Goal: Navigation & Orientation: Find specific page/section

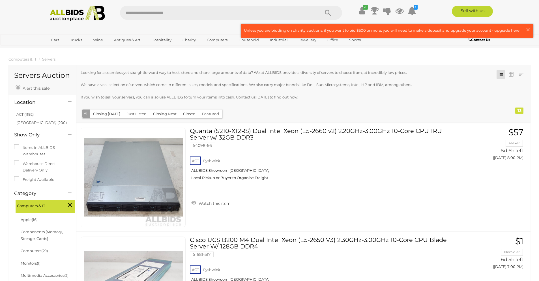
click at [31, 205] on span "Computers & IT" at bounding box center [38, 205] width 42 height 8
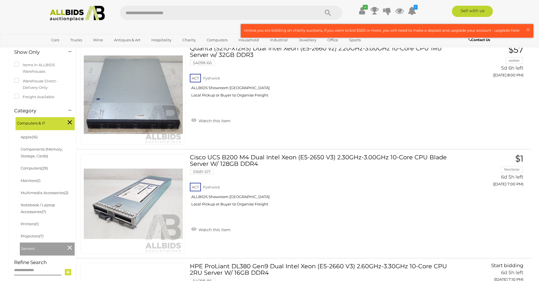
scroll to position [85, 0]
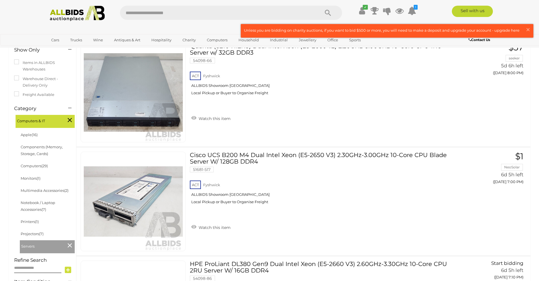
click at [32, 124] on span "Computers & IT" at bounding box center [38, 120] width 42 height 8
click at [33, 119] on span "Computers & IT" at bounding box center [38, 120] width 42 height 8
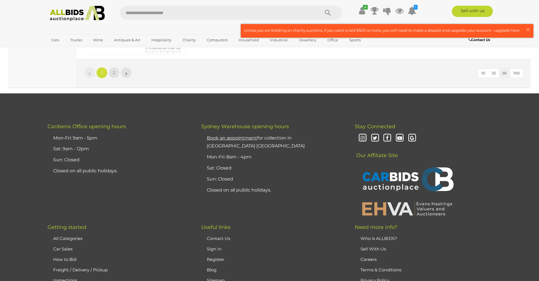
scroll to position [5522, 0]
